Goal: Task Accomplishment & Management: Manage account settings

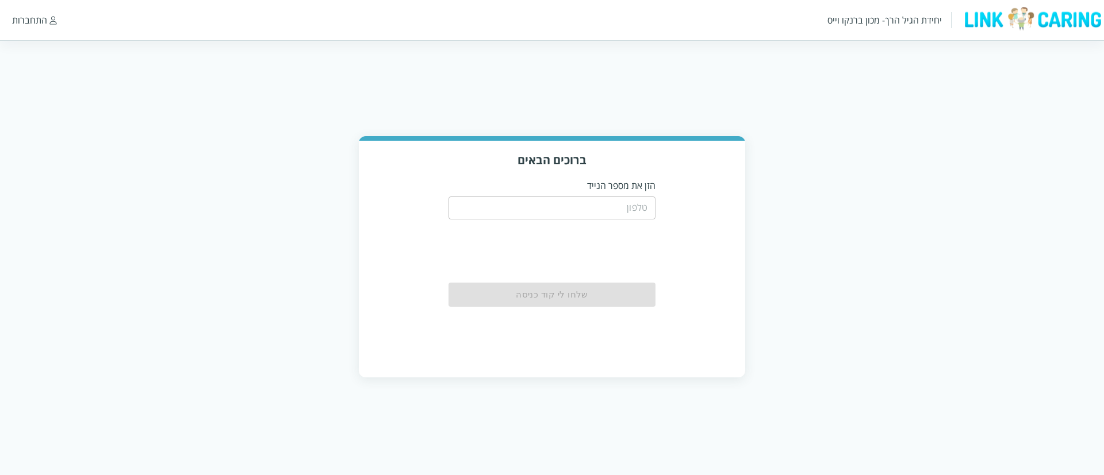
click at [595, 208] on input "tel" at bounding box center [551, 208] width 207 height 23
type input "0525684248"
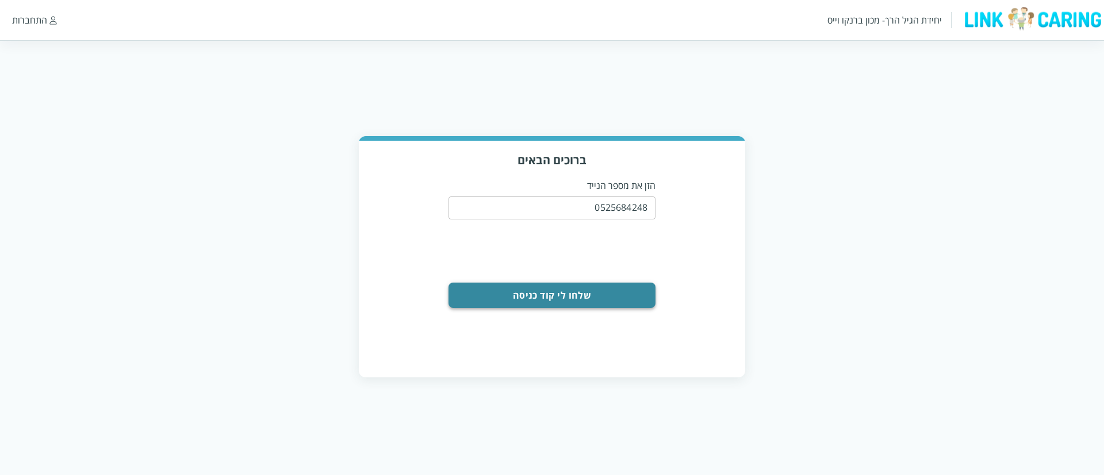
click at [577, 290] on button "שלחו לי קוד כניסה" at bounding box center [551, 295] width 207 height 25
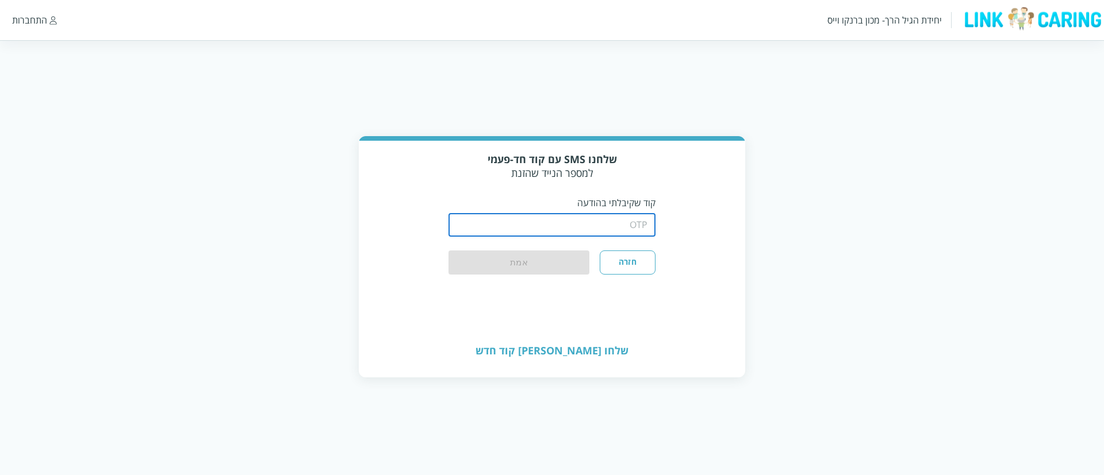
click at [581, 216] on input "string" at bounding box center [551, 225] width 207 height 23
click at [574, 220] on input "string" at bounding box center [551, 225] width 207 height 23
type input "8621"
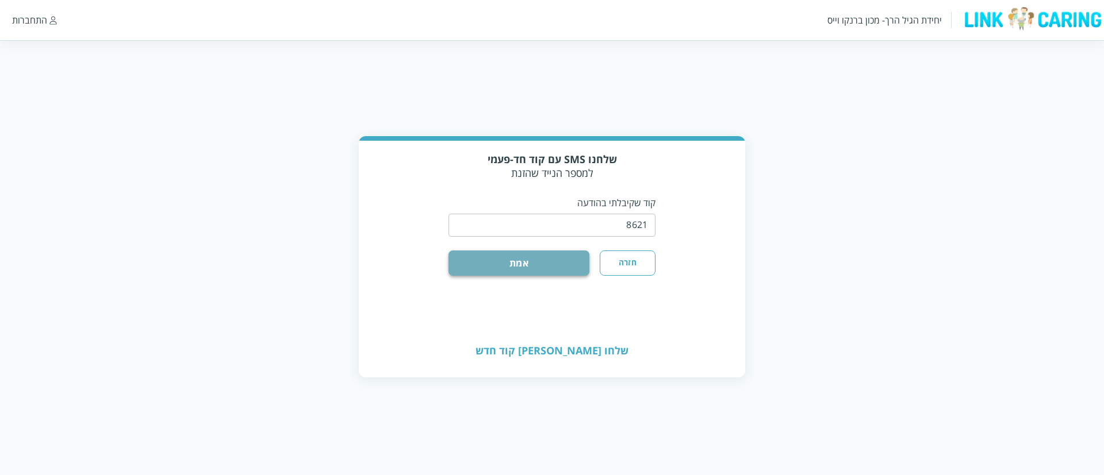
click at [568, 258] on button "אמת" at bounding box center [518, 263] width 141 height 25
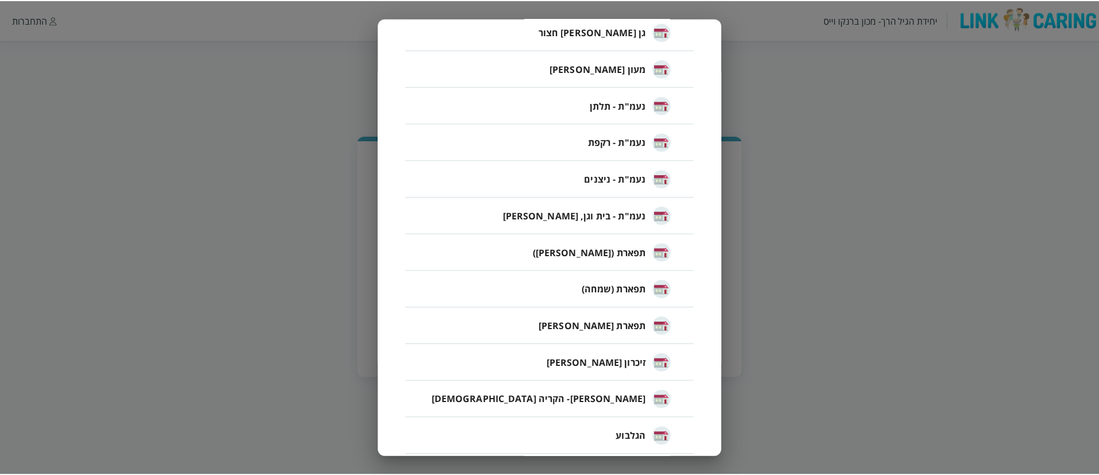
scroll to position [251, 0]
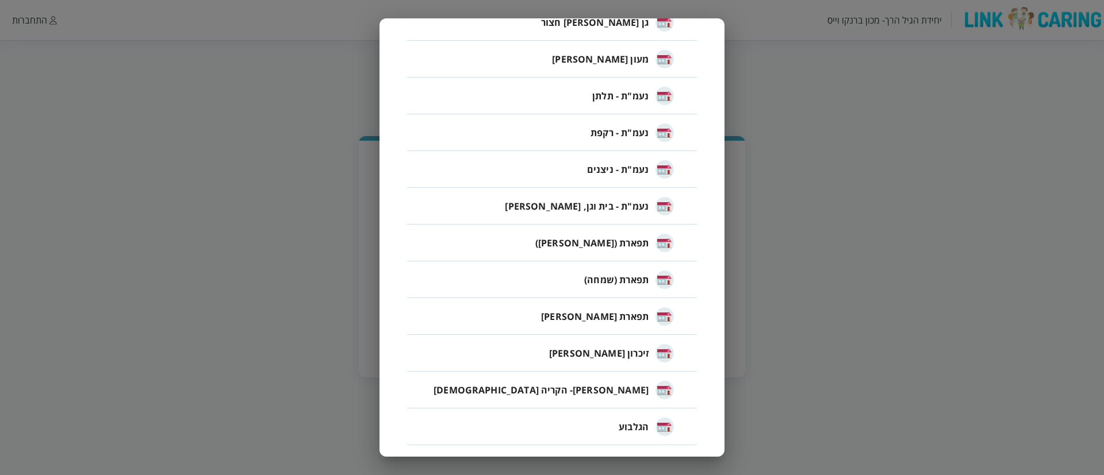
click at [643, 354] on span "זיכרון מאיר" at bounding box center [598, 354] width 99 height 14
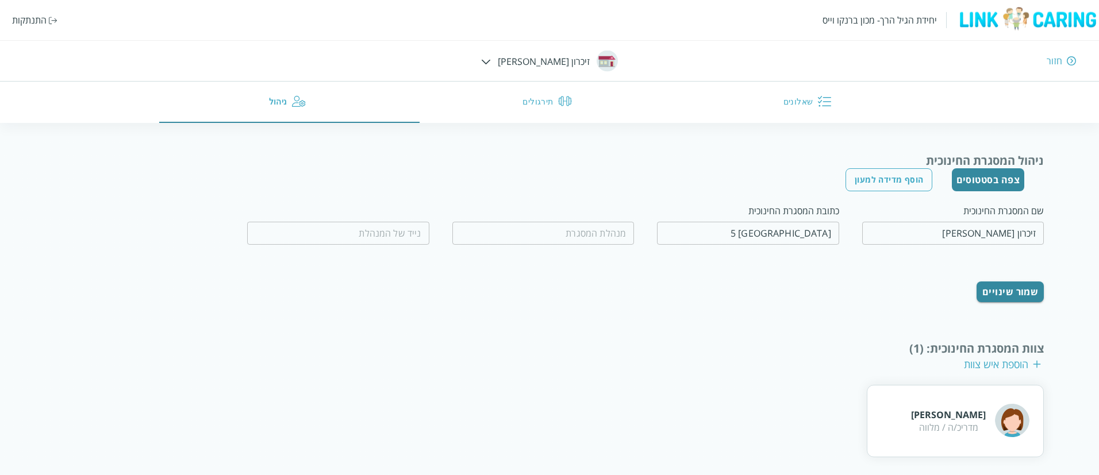
scroll to position [160, 0]
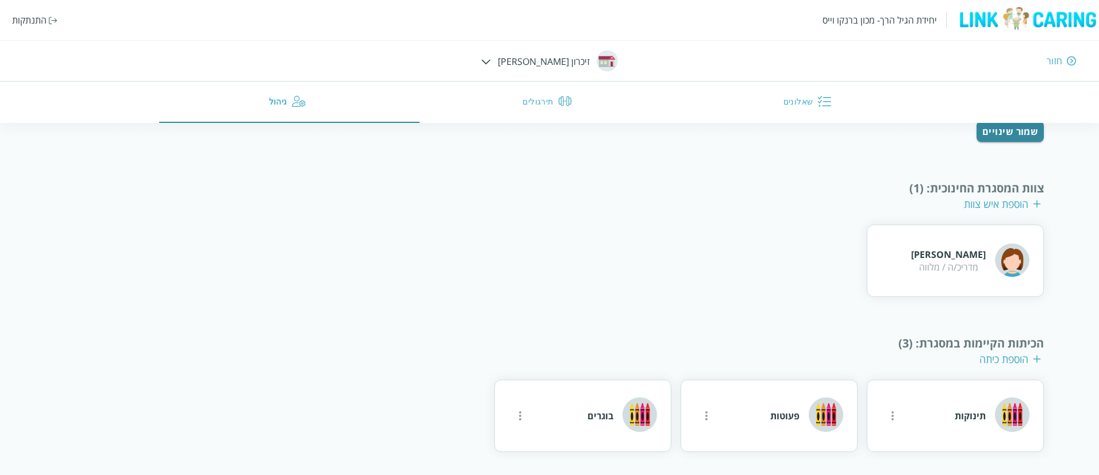
click at [514, 73] on div "יחידת הגיל הרך- מכון ברנקו וייס התנתקות חזור זיכרון מאיר שאלונים תירגולים ניהול" at bounding box center [549, 61] width 1099 height 123
click at [491, 65] on div at bounding box center [486, 61] width 10 height 13
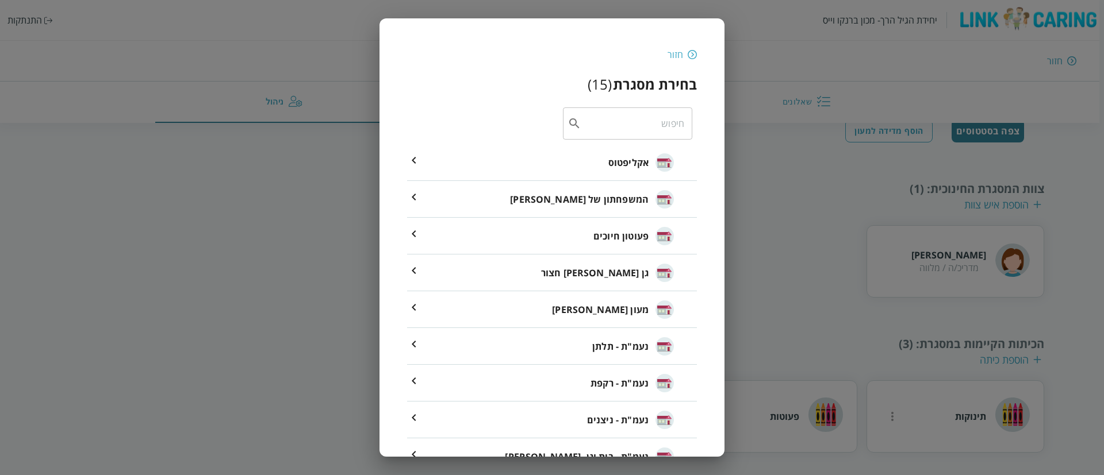
click at [620, 203] on span "המשפחתון של רון" at bounding box center [579, 200] width 139 height 14
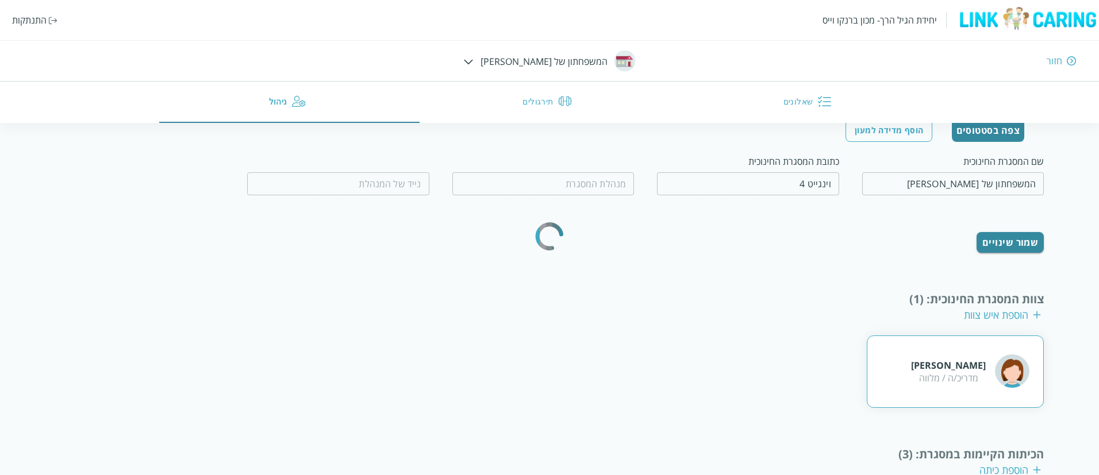
type input "ריקי אברהם"
type input "0507592286"
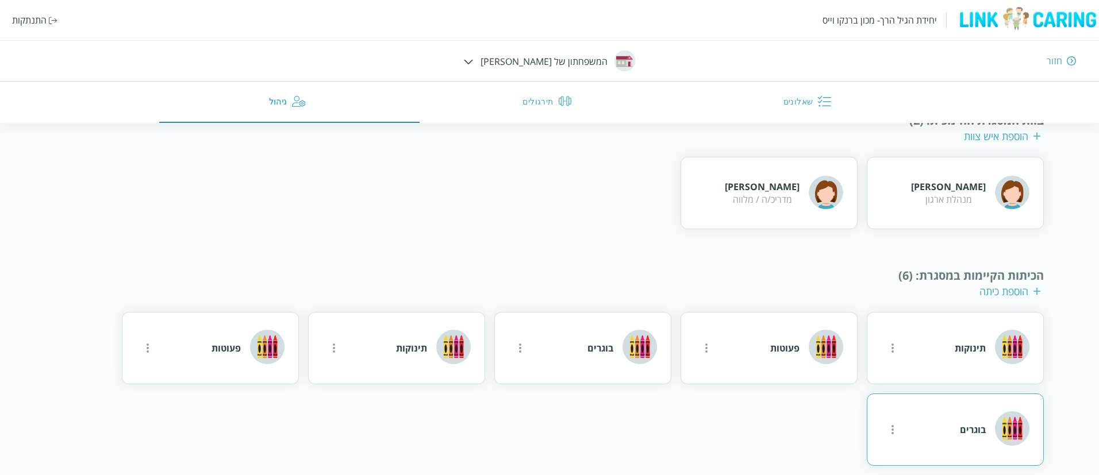
scroll to position [242, 0]
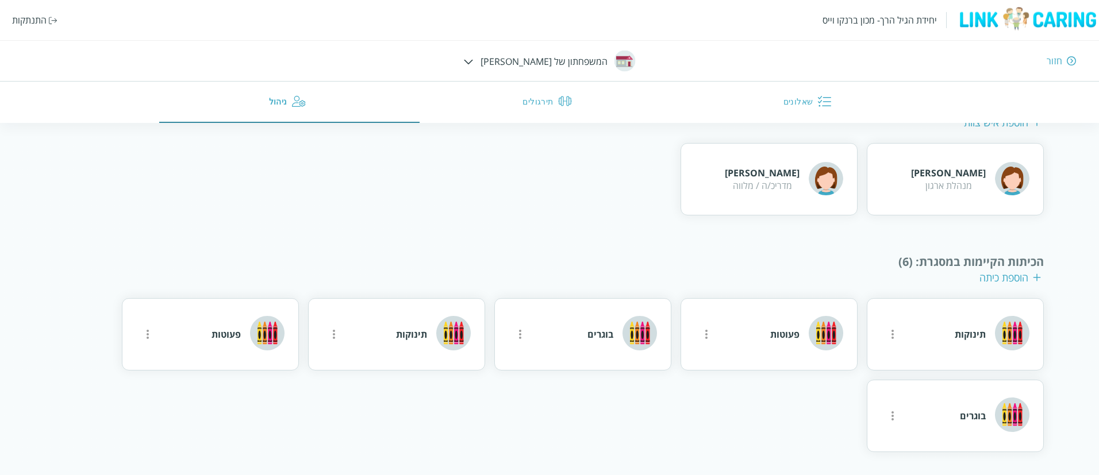
click at [474, 59] on img at bounding box center [469, 61] width 10 height 5
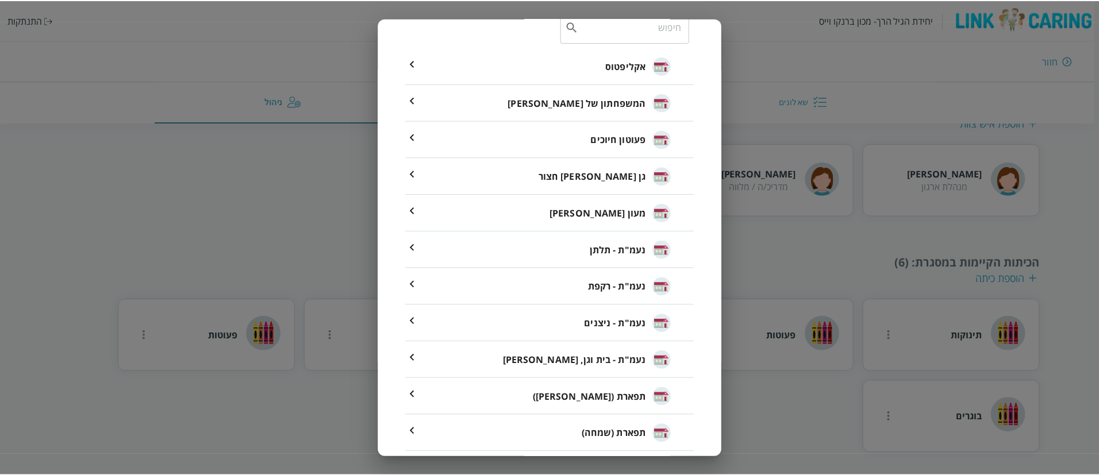
scroll to position [97, 0]
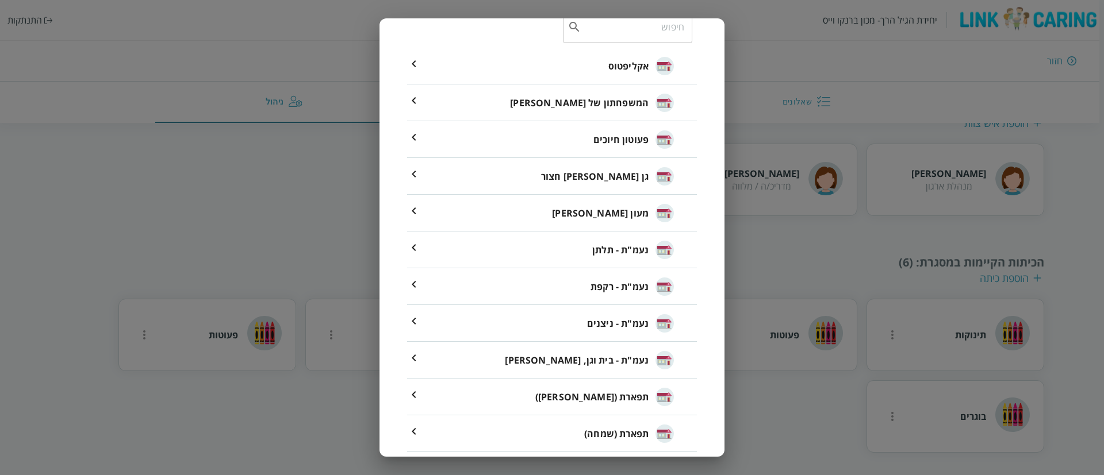
click at [634, 141] on span "פעוטון חיוכים" at bounding box center [620, 140] width 55 height 14
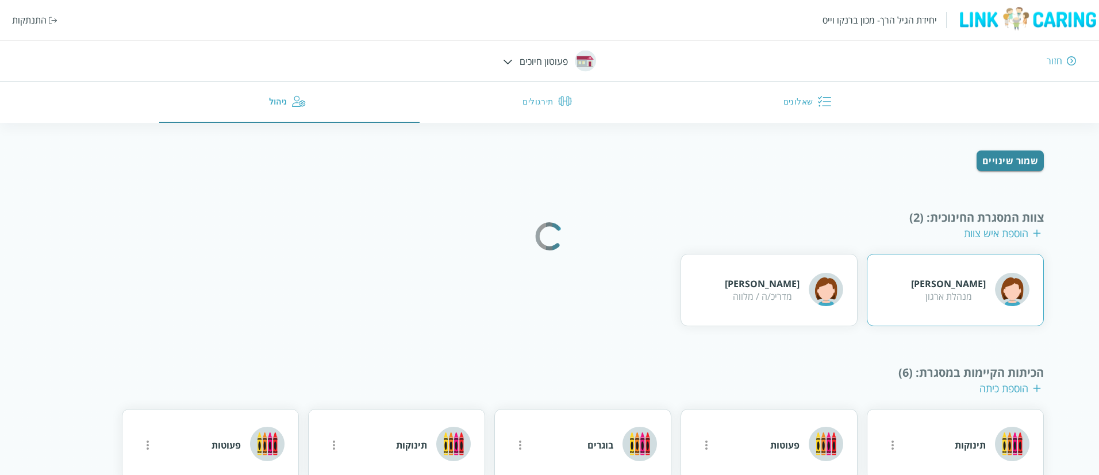
type input "איריס חיון"
type input "0543362911"
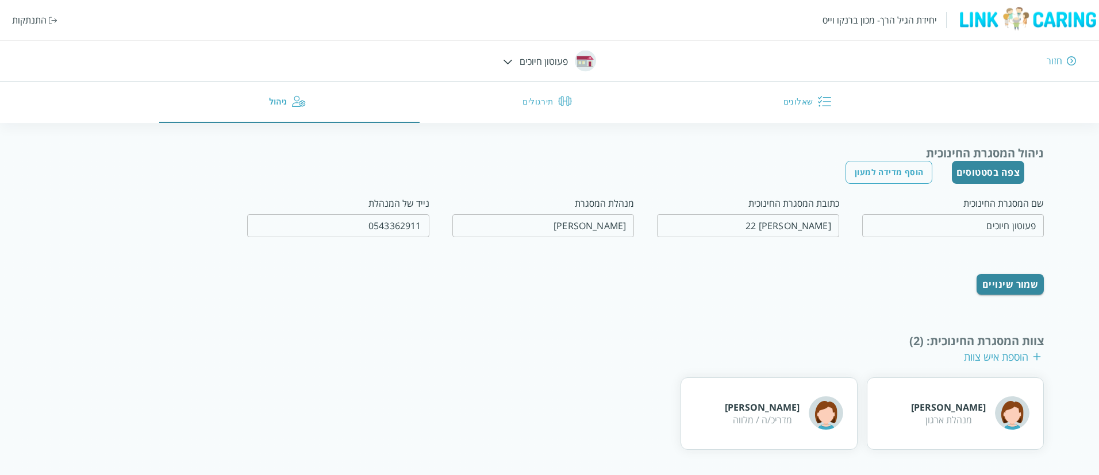
scroll to position [242, 0]
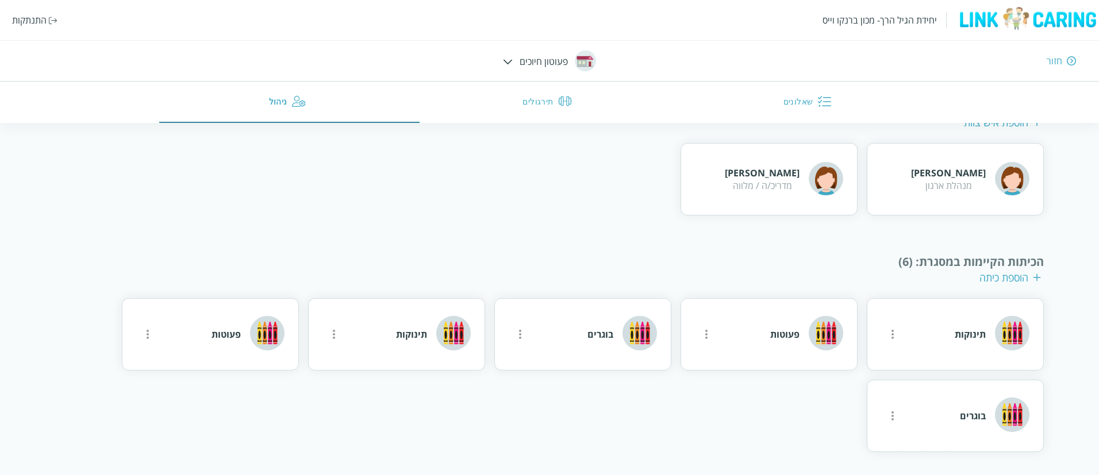
click at [506, 61] on img at bounding box center [508, 61] width 10 height 5
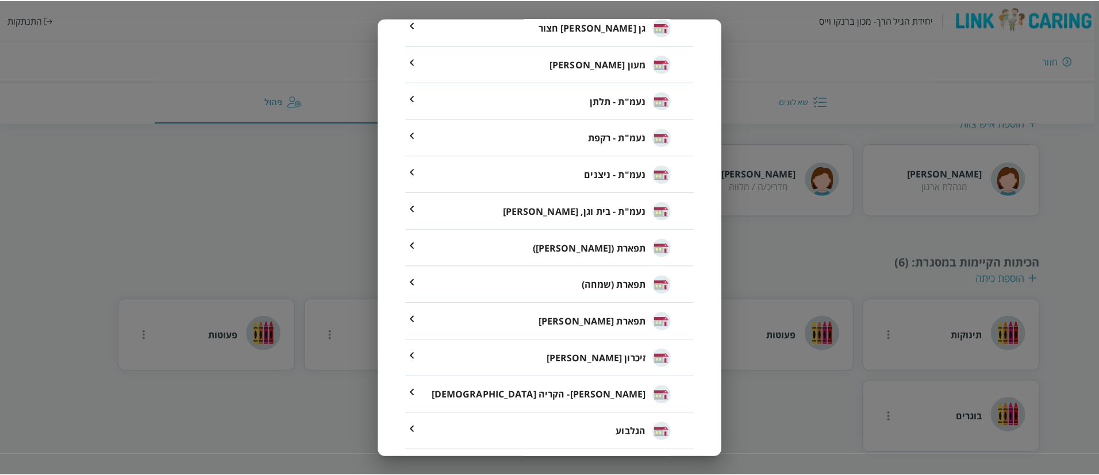
scroll to position [251, 0]
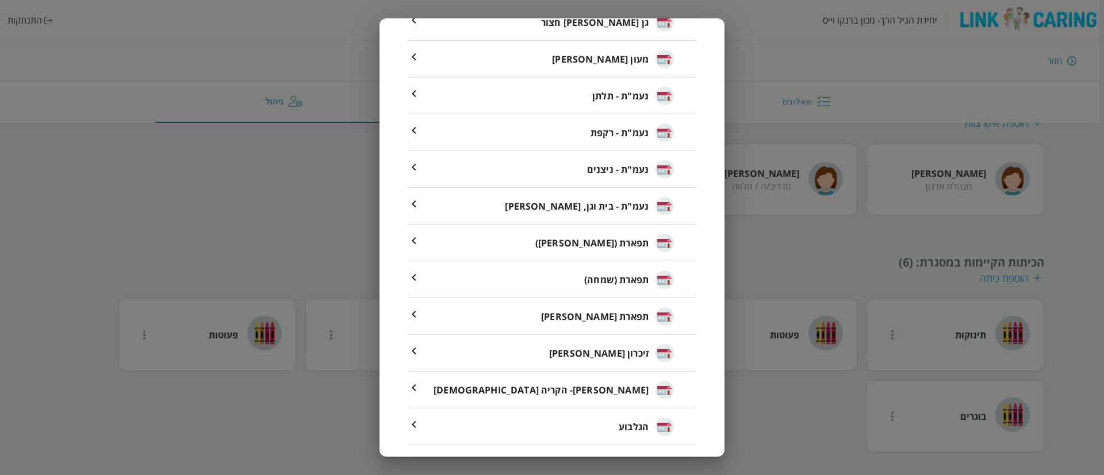
click at [615, 351] on span "זיכרון מאיר" at bounding box center [598, 354] width 99 height 14
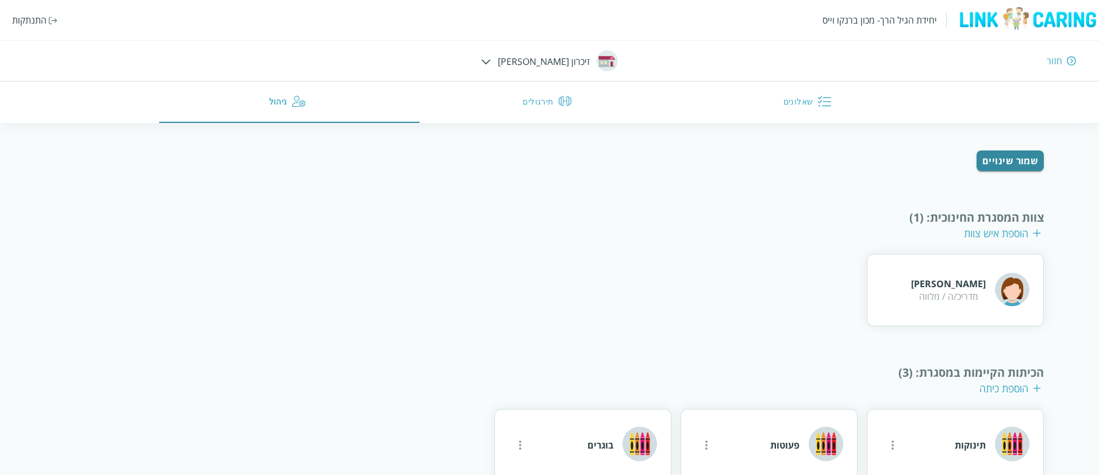
scroll to position [160, 0]
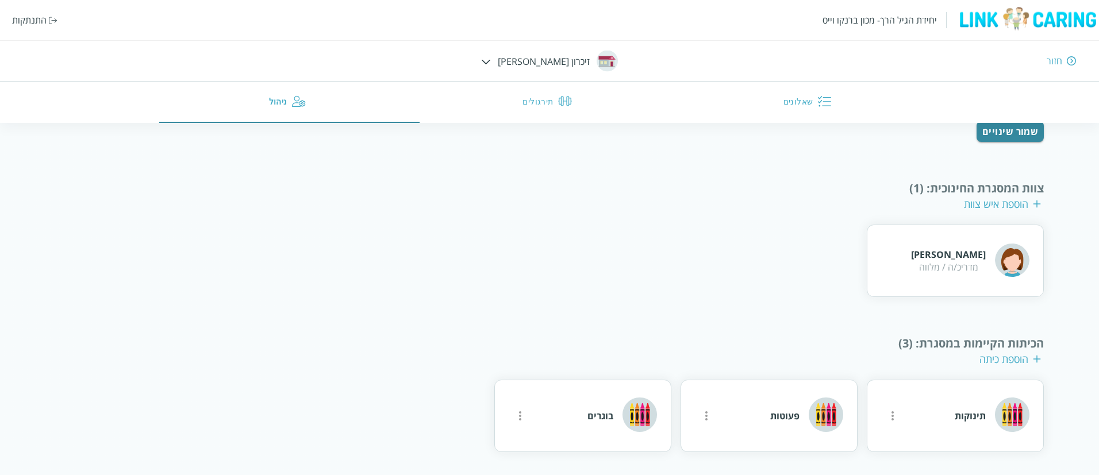
drag, startPoint x: 725, startPoint y: 395, endPoint x: 692, endPoint y: 499, distance: 109.4
click at [692, 475] on html "יחידת הגיל הרך- מכון ברנקו וייס התנתקות חזור זיכרון מאיר שאלונים תירגולים ניהול…" at bounding box center [549, 158] width 1099 height 636
click at [48, 22] on div "התנתקות" at bounding box center [34, 20] width 45 height 13
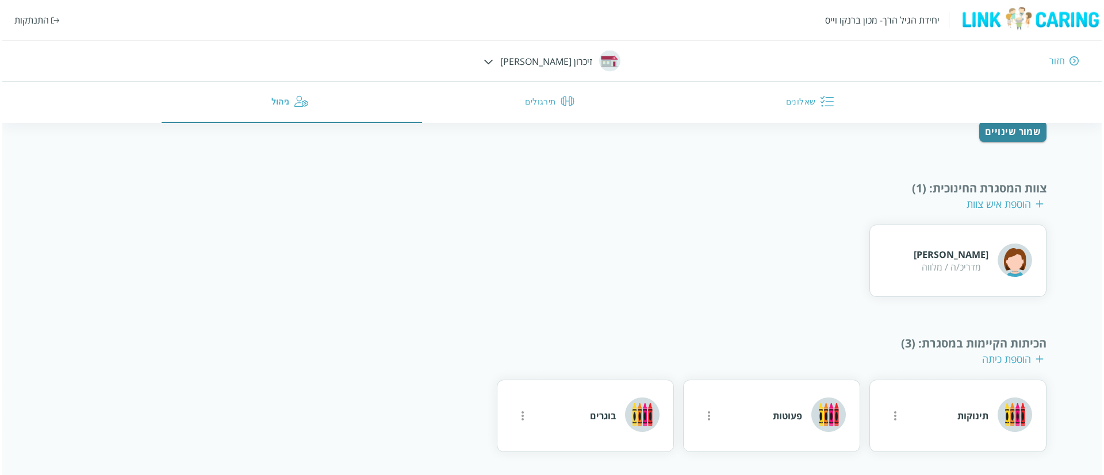
scroll to position [49, 0]
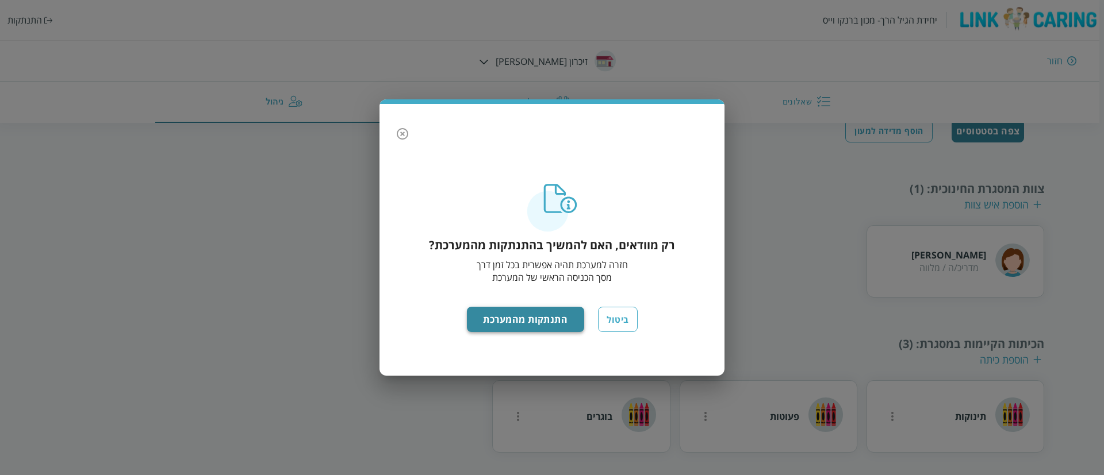
click at [539, 316] on button "התנתקות מהמערכת" at bounding box center [526, 319] width 118 height 25
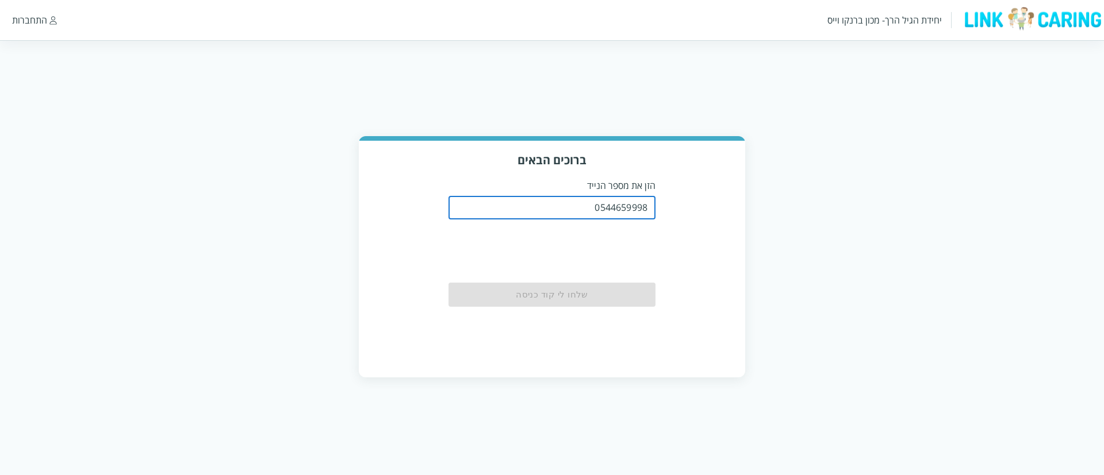
type input "0544659998"
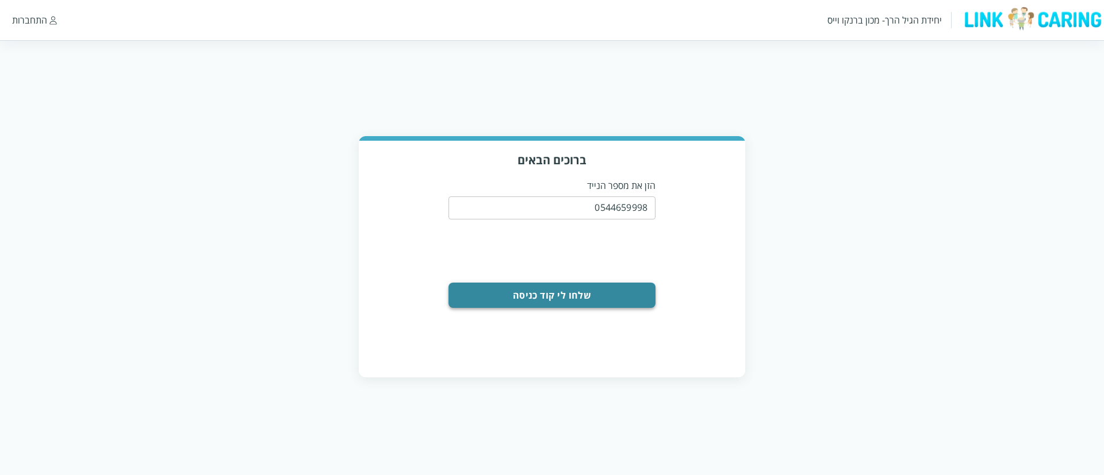
click at [527, 293] on button "שלחו לי קוד כניסה" at bounding box center [551, 295] width 207 height 25
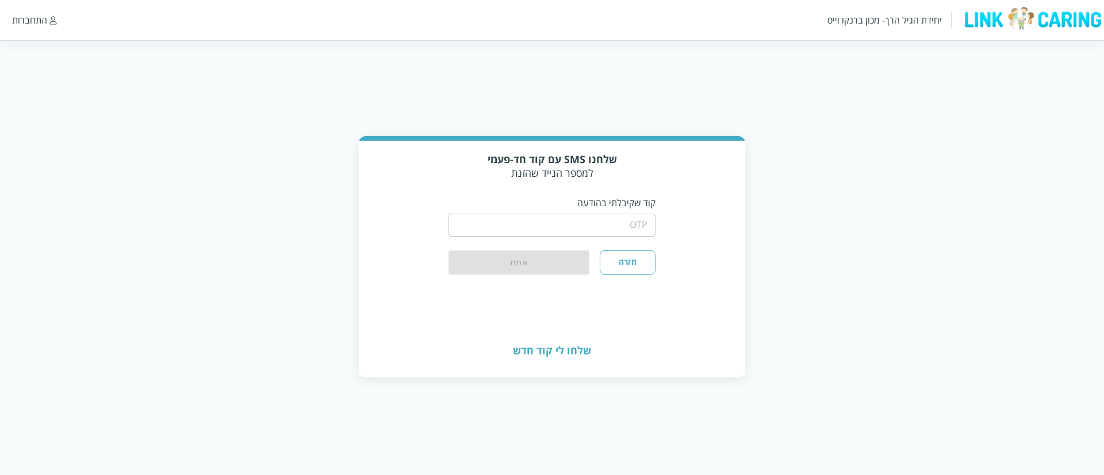
click at [603, 228] on input "string" at bounding box center [551, 225] width 207 height 23
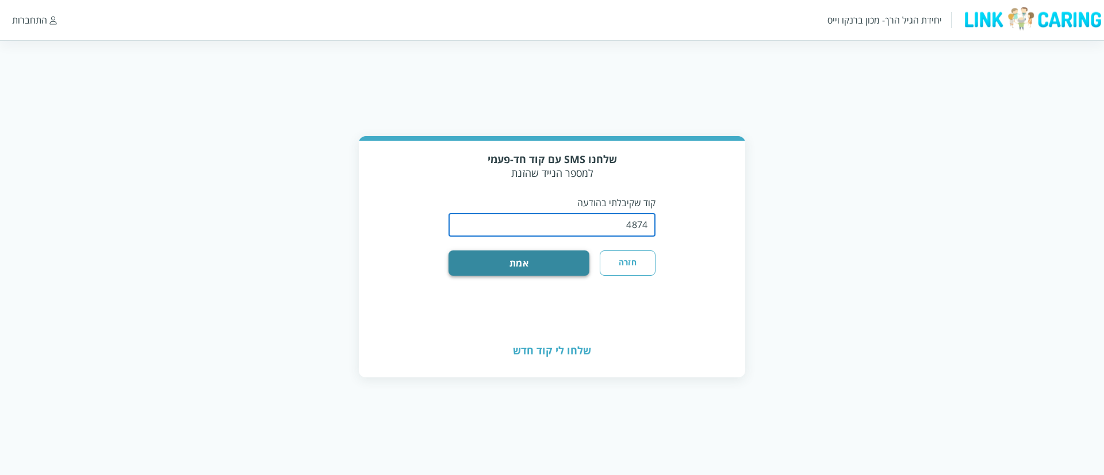
type input "4874"
click at [566, 251] on button "אמת" at bounding box center [518, 263] width 141 height 25
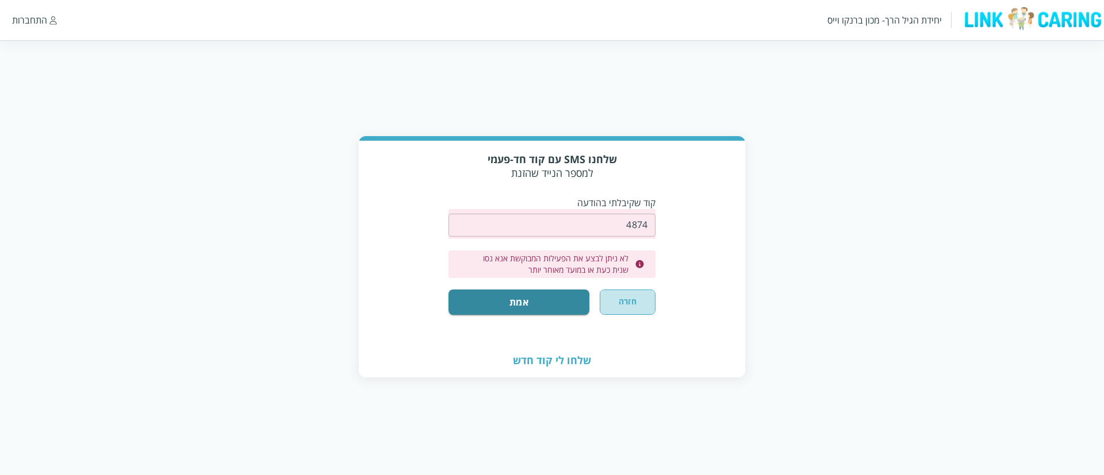
click at [632, 308] on button "חזרה" at bounding box center [628, 302] width 56 height 25
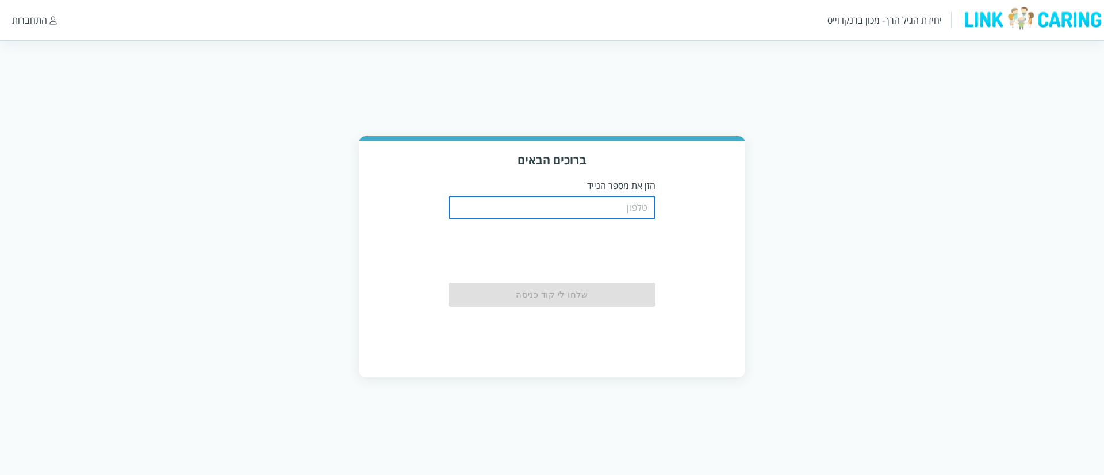
click at [579, 210] on input "tel" at bounding box center [551, 208] width 207 height 23
type input "0544659998"
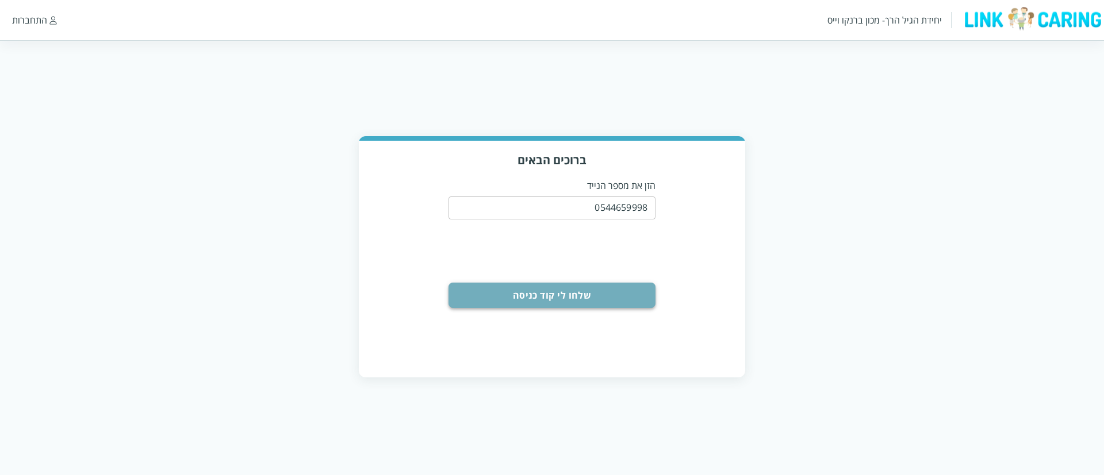
click at [555, 298] on button "שלחו לי קוד כניסה" at bounding box center [551, 295] width 207 height 25
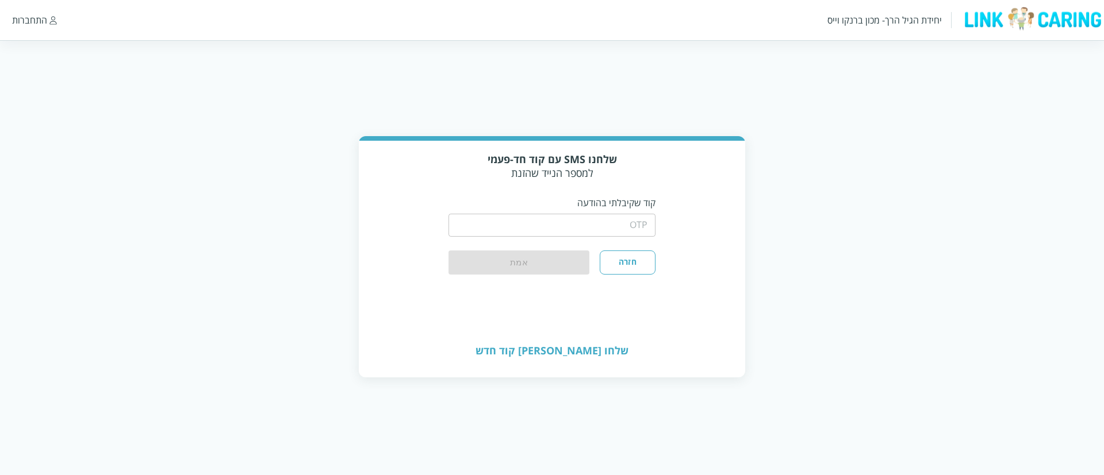
click at [592, 215] on input "string" at bounding box center [551, 225] width 207 height 23
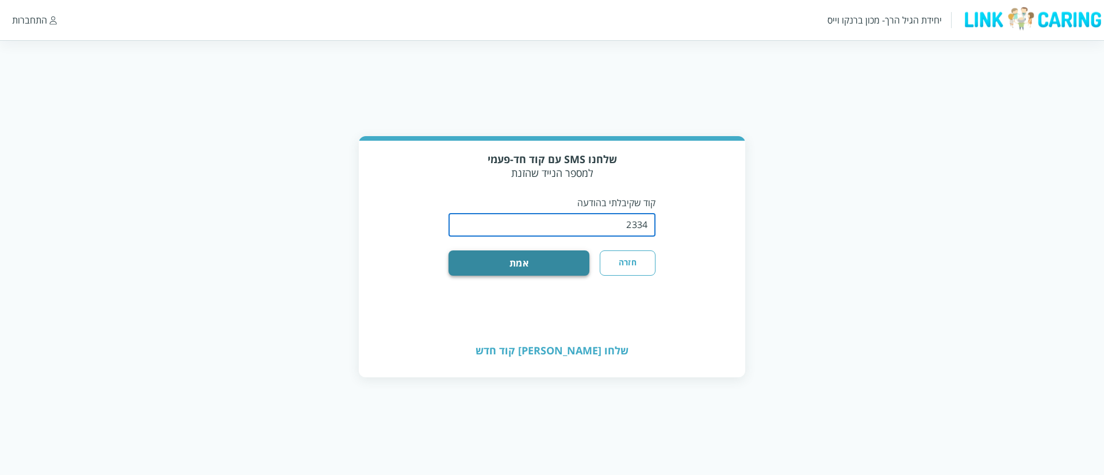
type input "2334"
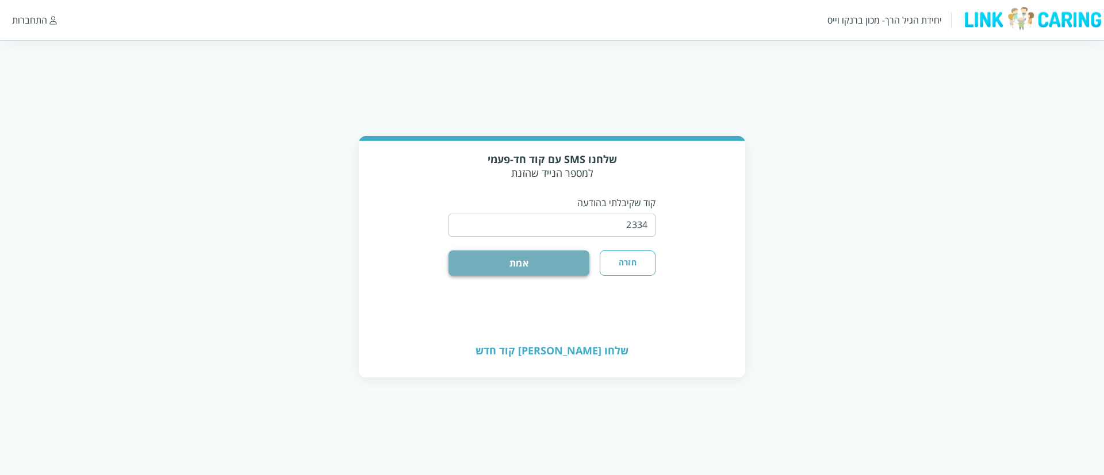
click at [558, 266] on button "אמת" at bounding box center [518, 263] width 141 height 25
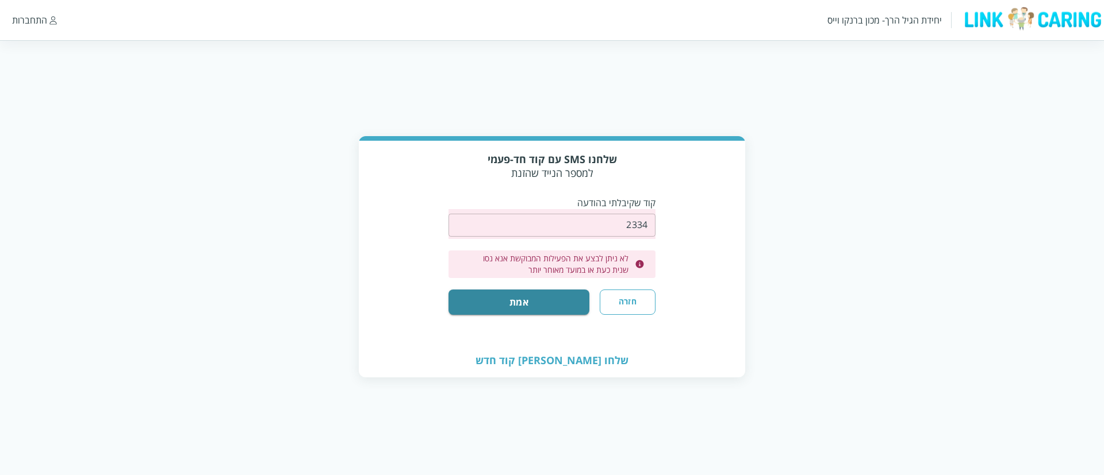
click at [747, 176] on div "שלחנו SMS עם קוד חד-פעמי למספר הנייד שהזנת קוד שקיבלתי בהודעה ​ לא ניתן לבצע את…" at bounding box center [552, 256] width 1104 height 241
